Goal: Information Seeking & Learning: Learn about a topic

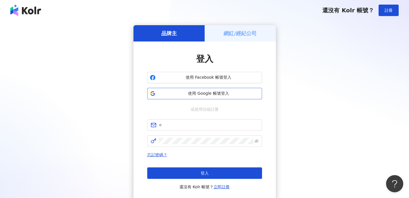
click at [235, 94] on span "使用 Google 帳號登入" at bounding box center [208, 94] width 101 height 6
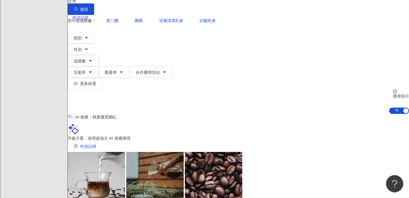
scroll to position [39, 0]
click at [83, 62] on icon at bounding box center [81, 64] width 4 height 4
click at [294, 114] on div "AI 推薦 ： 精選優質網紅" at bounding box center [238, 117] width 341 height 6
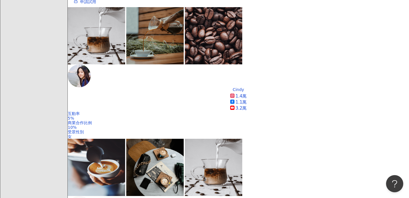
scroll to position [185, 0]
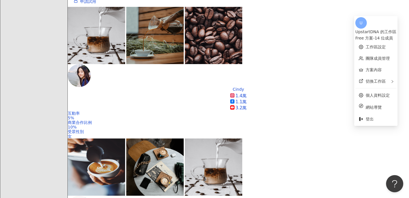
click at [367, 29] on div "UpstartDNA 的工作區" at bounding box center [375, 32] width 41 height 6
click at [372, 35] on div "Free 方案 - 14 位成員" at bounding box center [375, 38] width 41 height 6
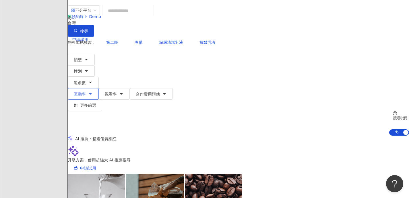
scroll to position [0, 0]
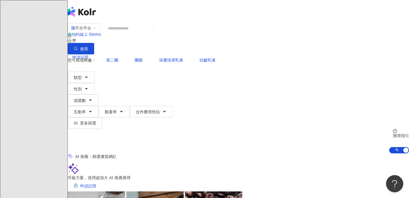
click at [151, 32] on input "search" at bounding box center [128, 28] width 46 height 11
